Goal: Find specific page/section: Find specific page/section

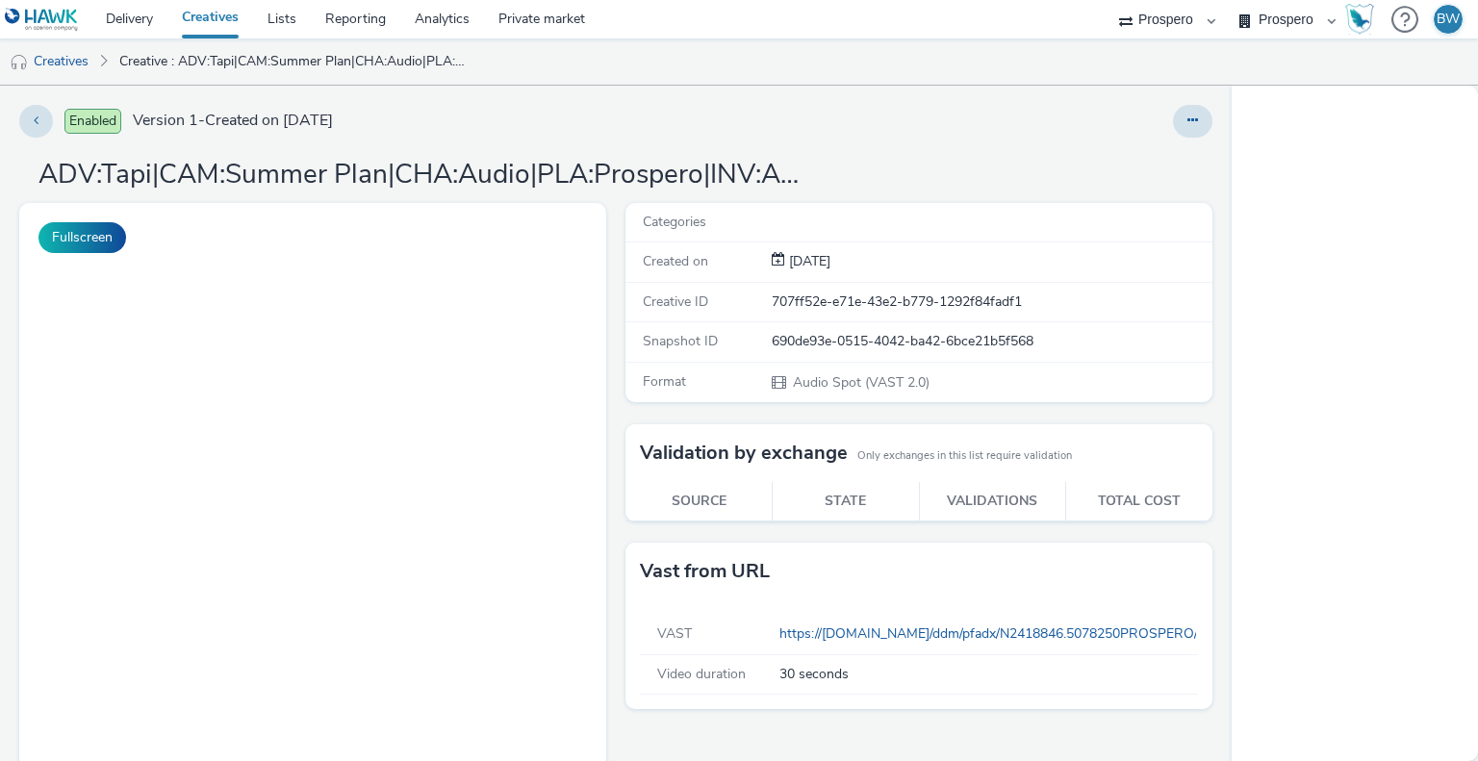
select select "b1b940d3-d05b-48b5-821e-f328c33b988b"
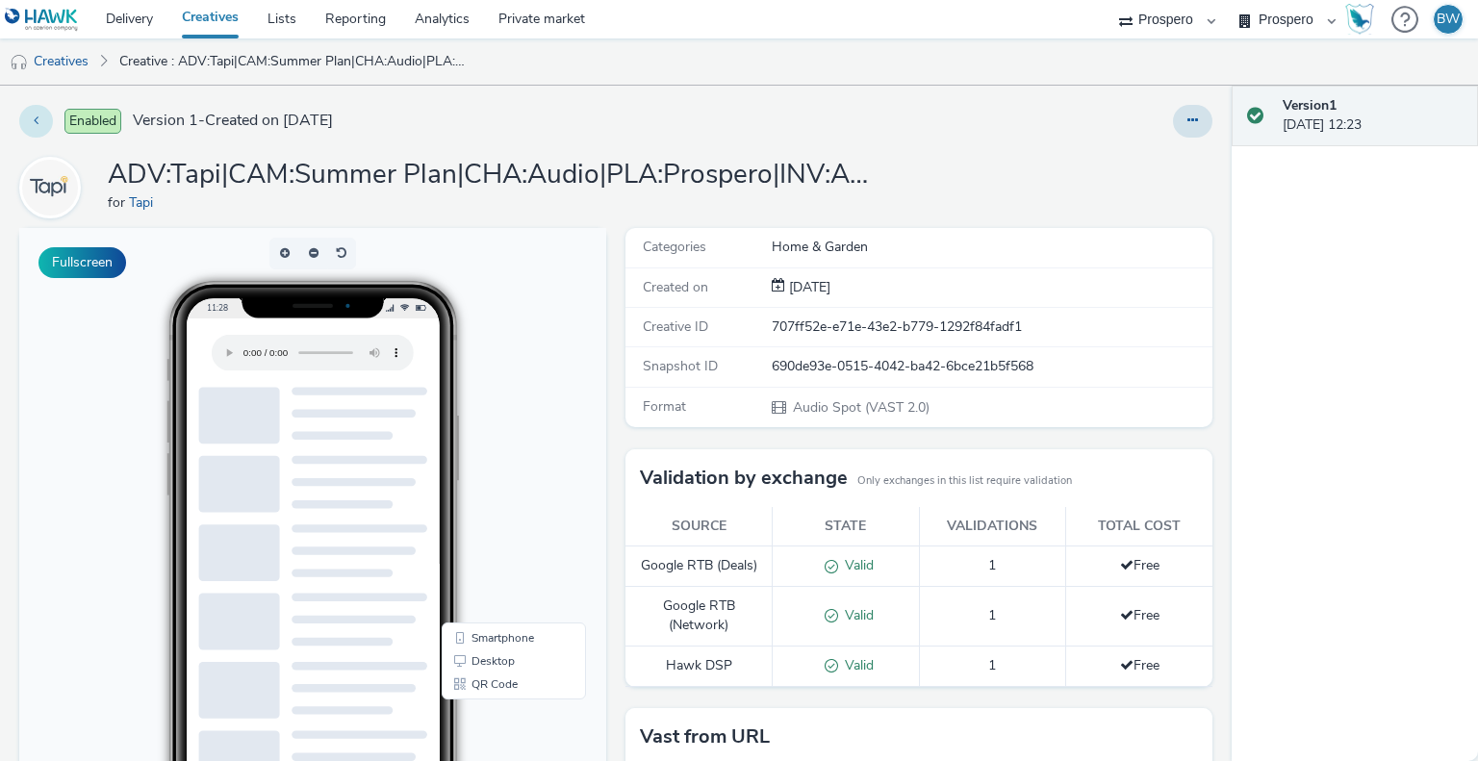
click at [37, 119] on icon at bounding box center [36, 120] width 5 height 13
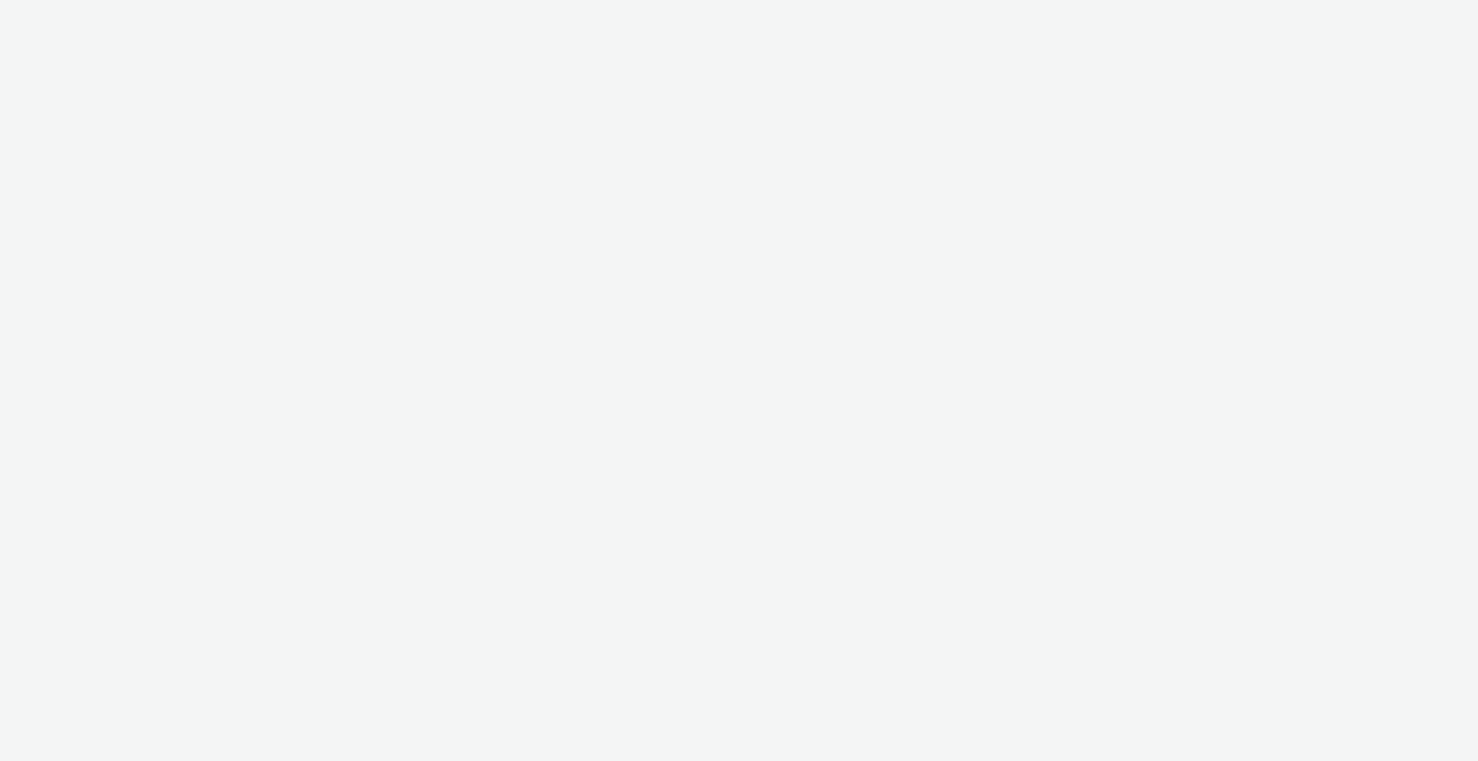
select select "b1b940d3-d05b-48b5-821e-f328c33b988b"
